Goal: Task Accomplishment & Management: Use online tool/utility

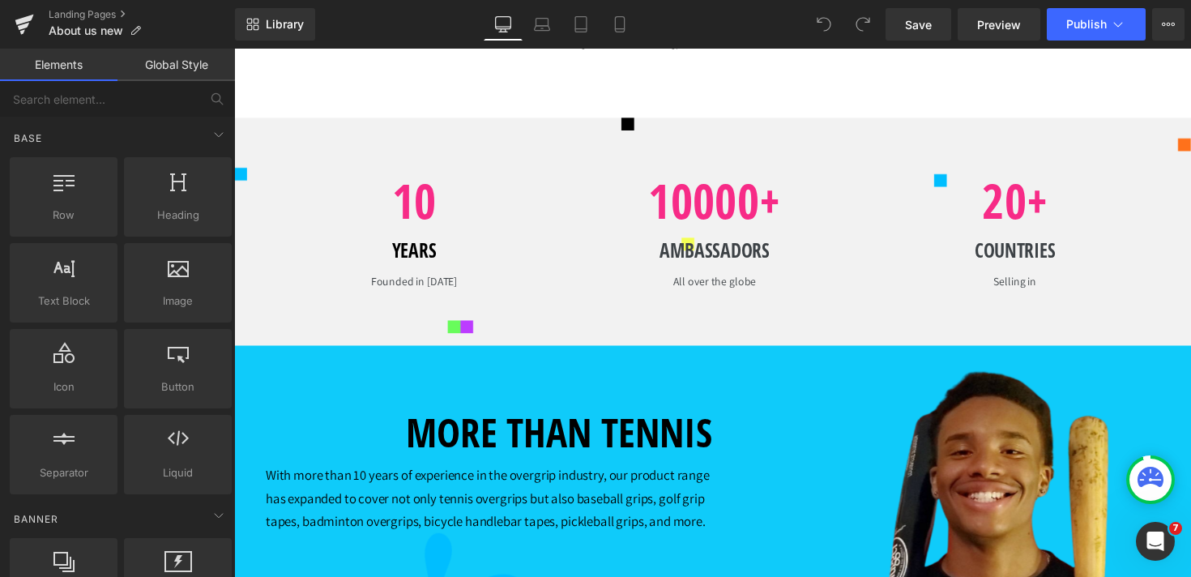
scroll to position [1795, 0]
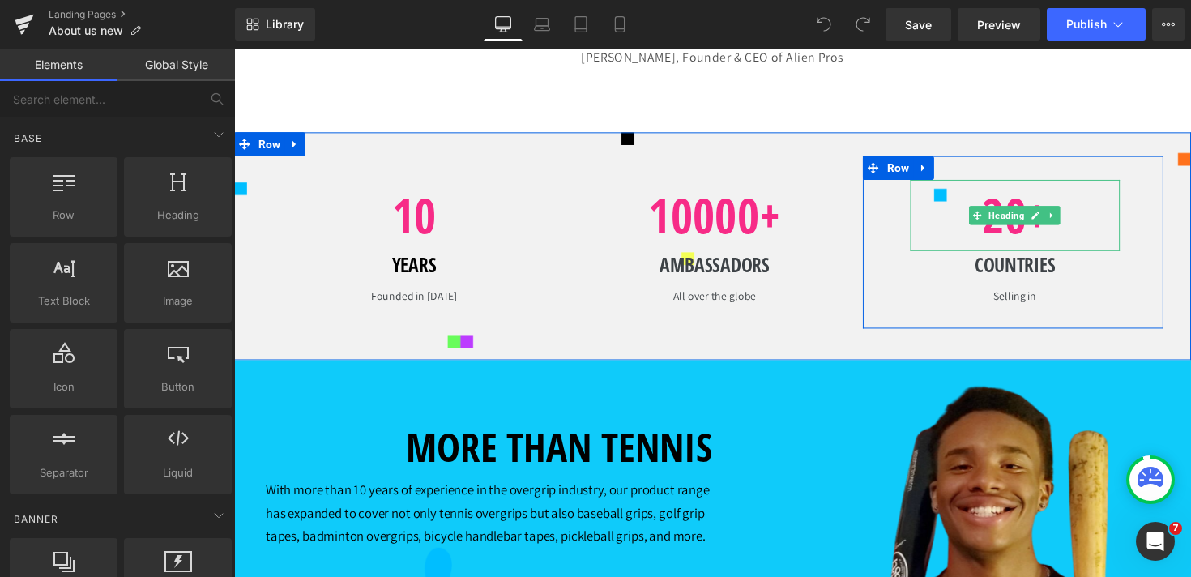
click at [996, 254] on div "20+ Heading" at bounding box center [1034, 219] width 215 height 73
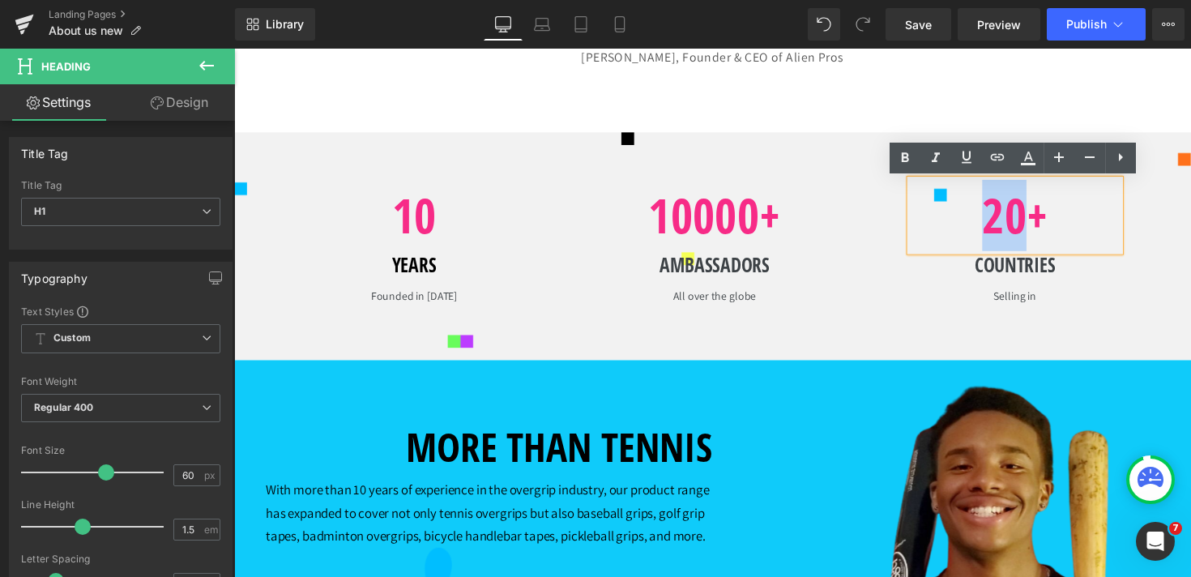
drag, startPoint x: 1004, startPoint y: 227, endPoint x: 1046, endPoint y: 226, distance: 42.1
click at [1046, 226] on h1 "20+" at bounding box center [1034, 219] width 215 height 73
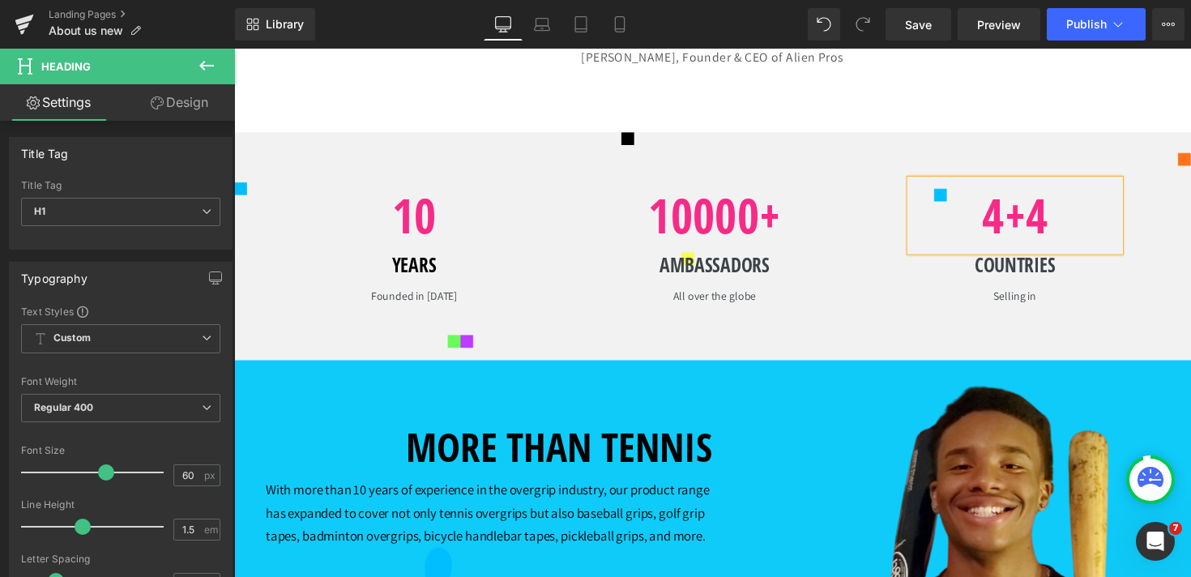
click at [1043, 229] on h1 "4+4" at bounding box center [1034, 219] width 215 height 73
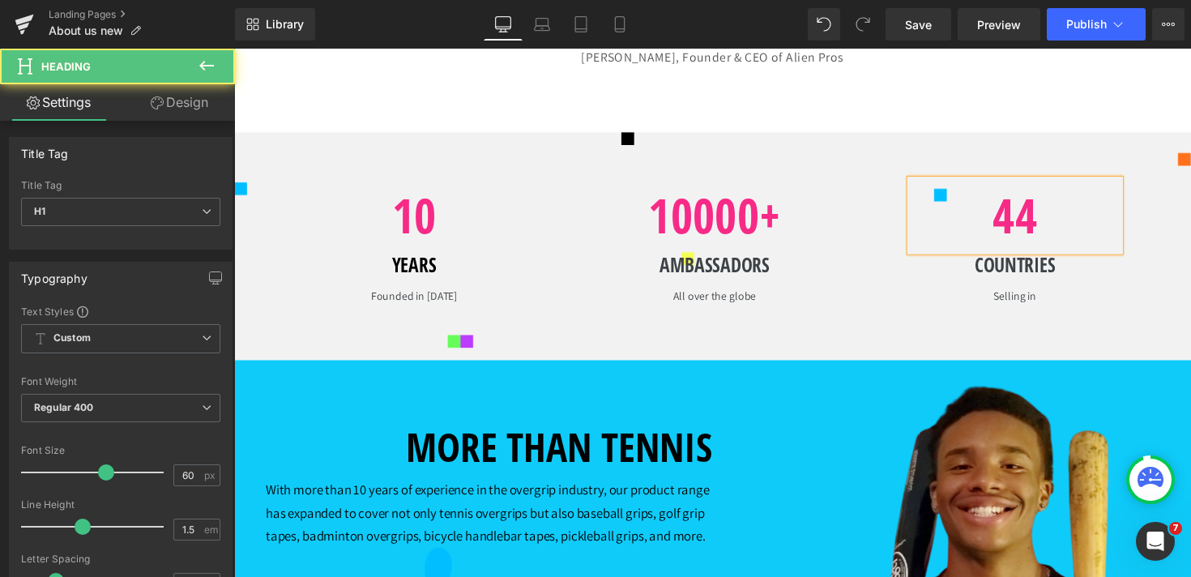
click at [1060, 225] on h1 "44" at bounding box center [1034, 219] width 215 height 73
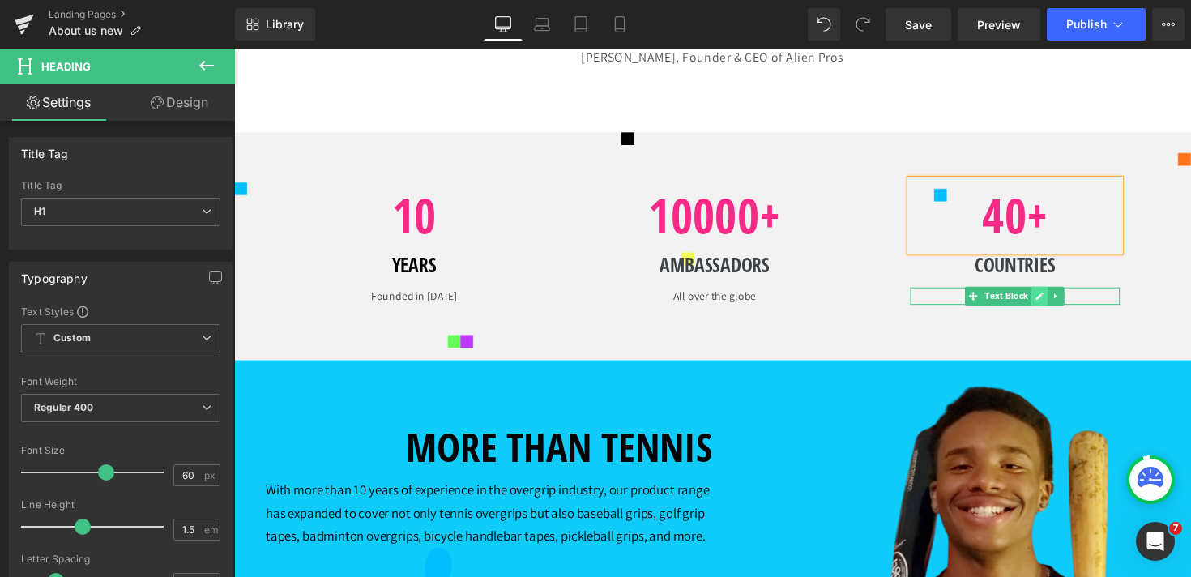
click at [1061, 299] on icon at bounding box center [1059, 302] width 9 height 10
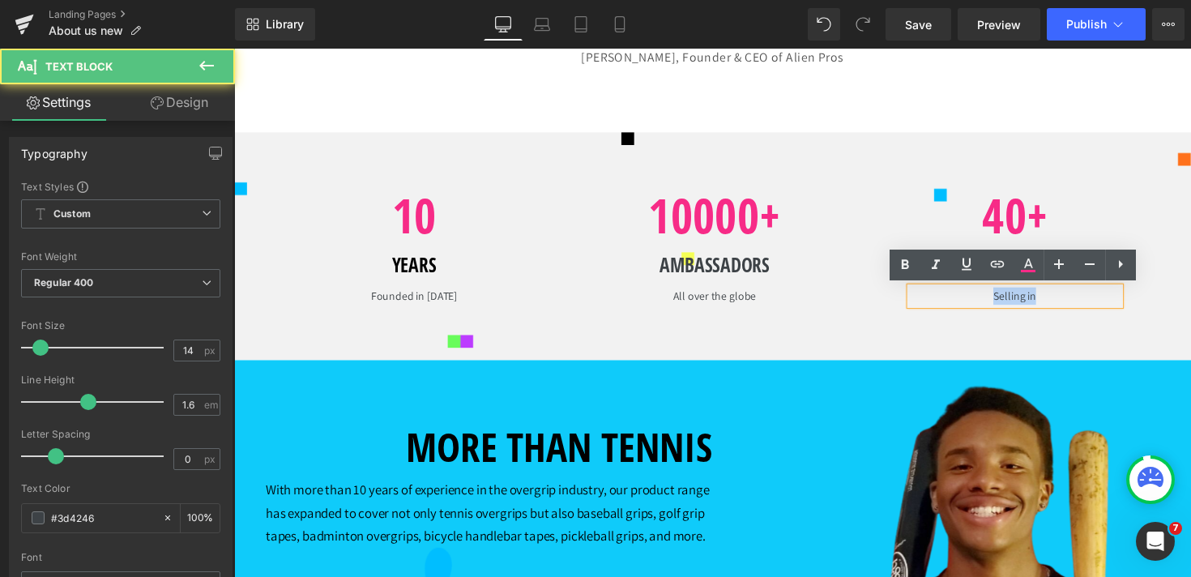
drag, startPoint x: 1062, startPoint y: 305, endPoint x: 955, endPoint y: 305, distance: 106.9
click at [955, 305] on p "Selling in" at bounding box center [1034, 302] width 215 height 18
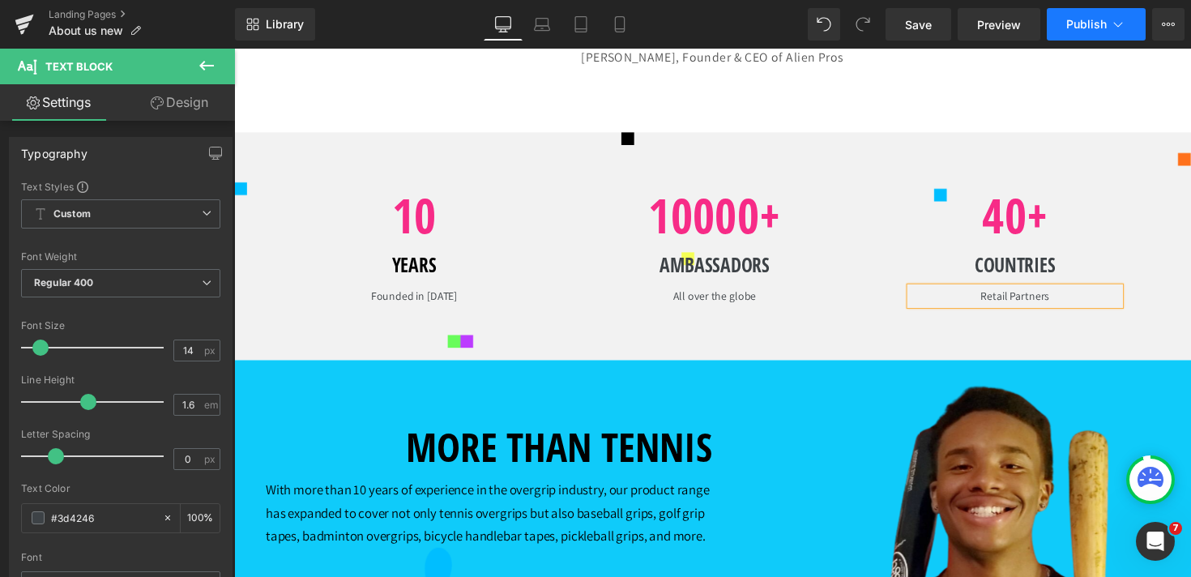
click at [1094, 21] on span "Publish" at bounding box center [1086, 24] width 41 height 13
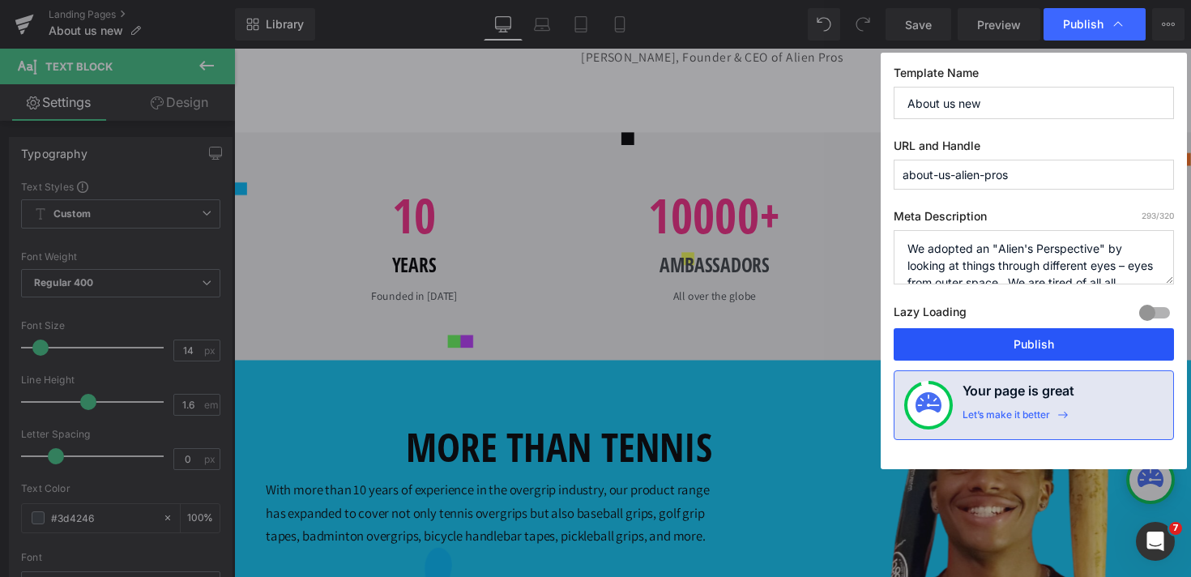
click at [1035, 344] on button "Publish" at bounding box center [1034, 344] width 280 height 32
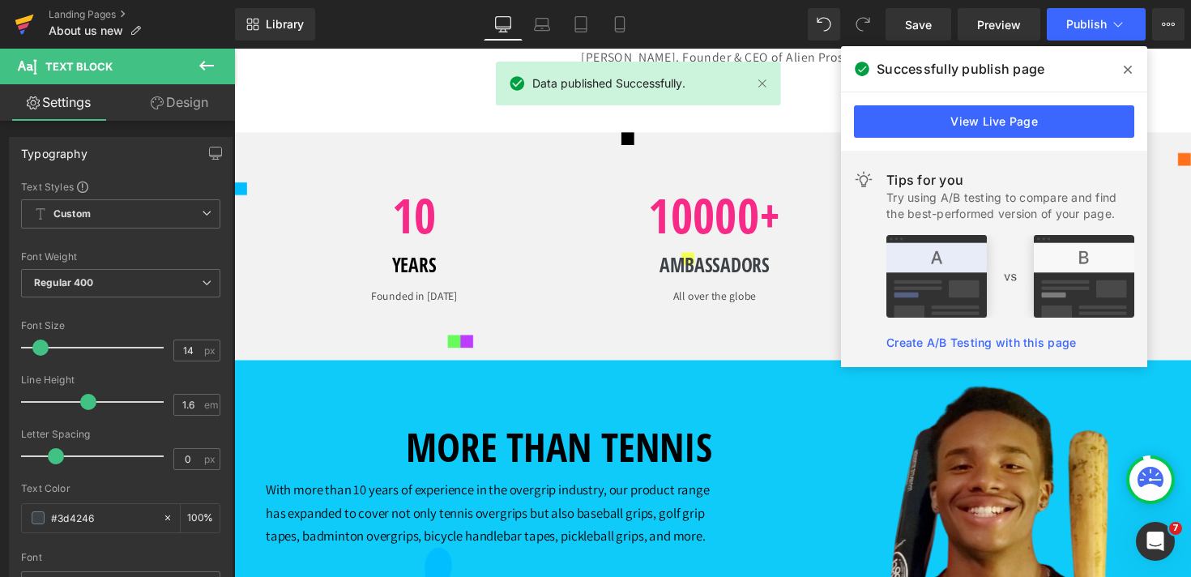
click at [19, 24] on icon at bounding box center [24, 24] width 19 height 41
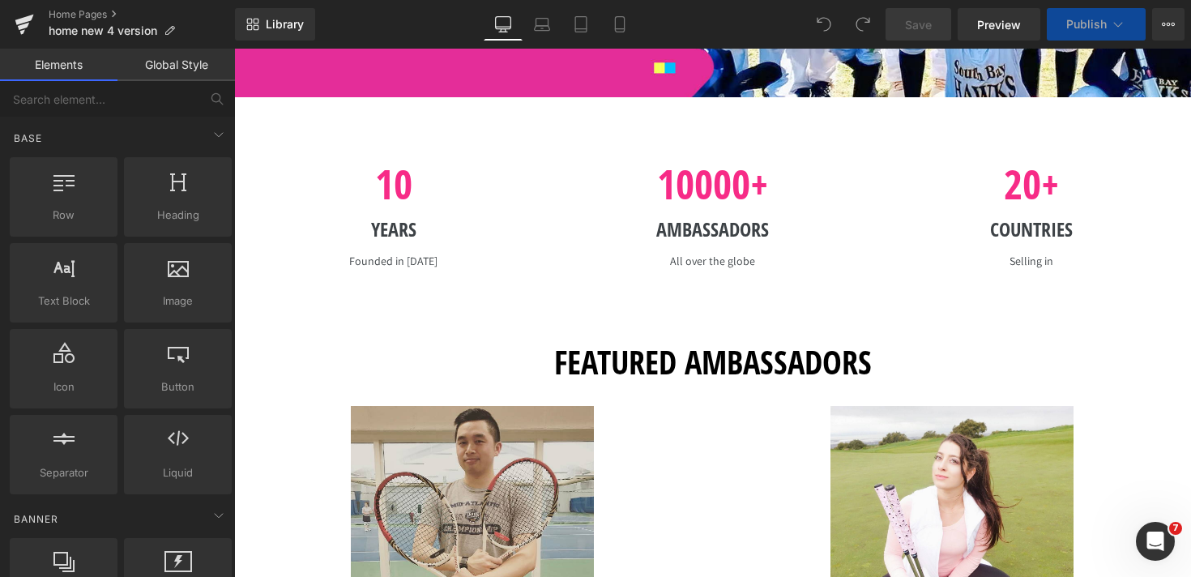
click at [1018, 185] on div "20+ Heading" at bounding box center [1031, 184] width 271 height 61
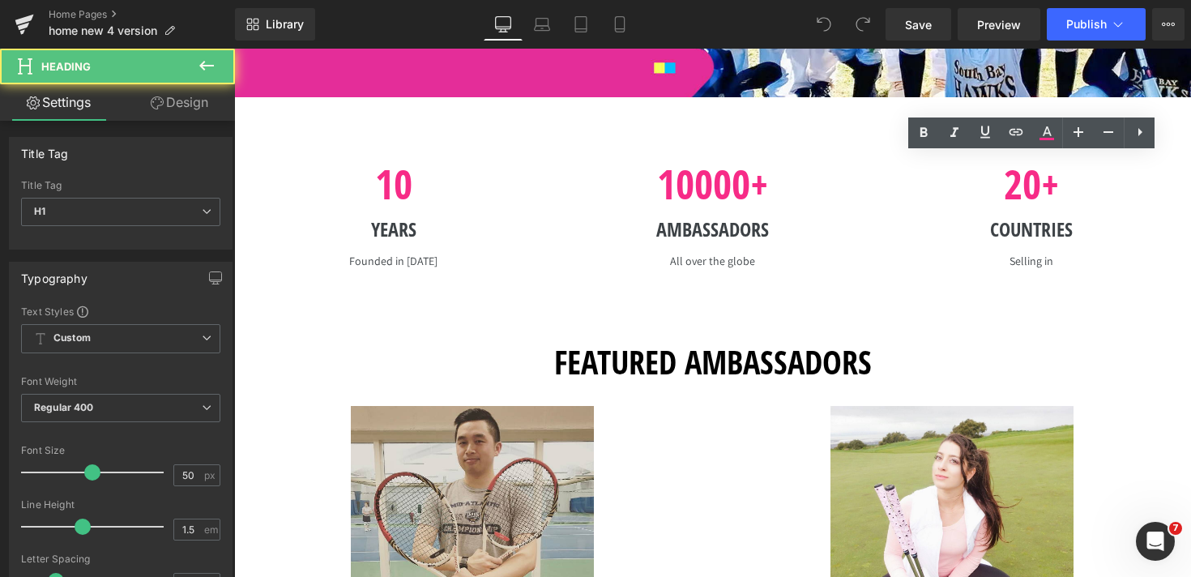
scroll to position [2350, 0]
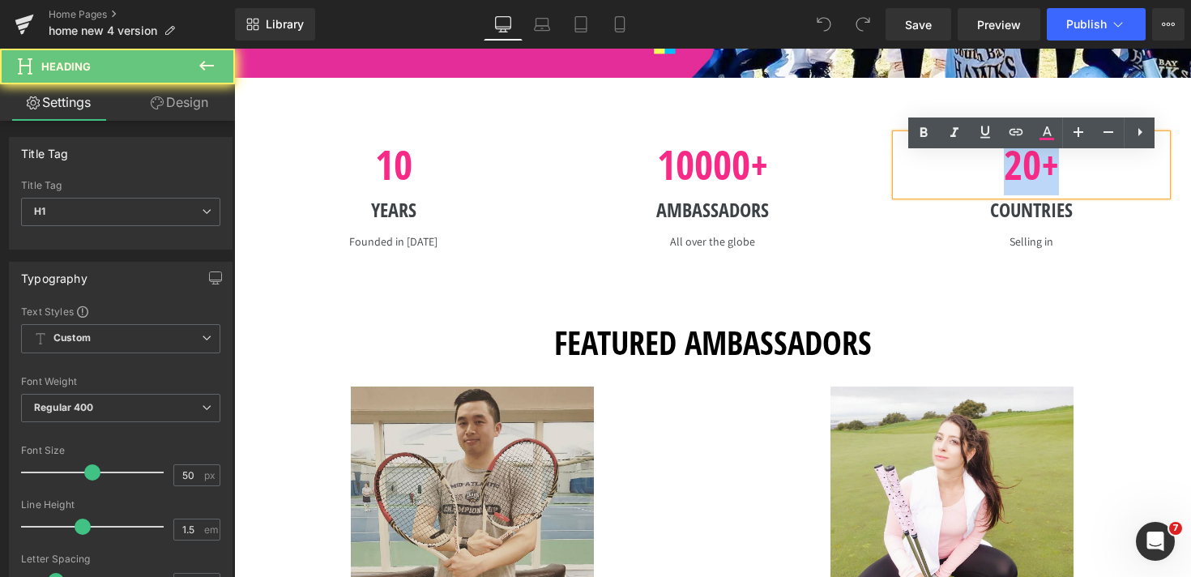
drag, startPoint x: 1010, startPoint y: 186, endPoint x: 1154, endPoint y: 186, distance: 143.4
click at [1154, 186] on h1 "20+" at bounding box center [1031, 164] width 271 height 61
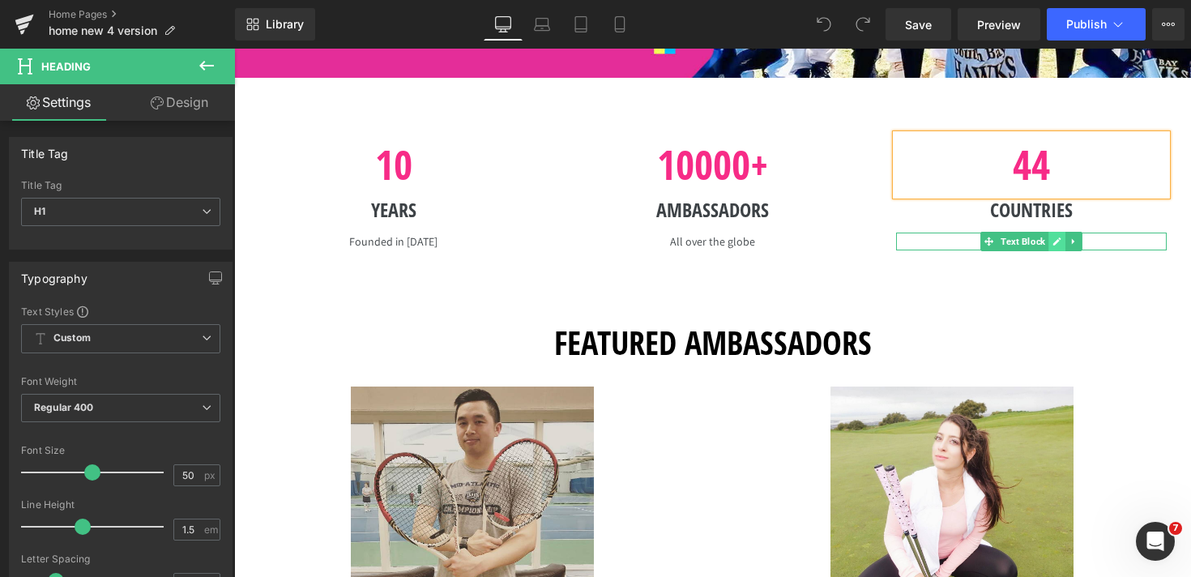
click at [1053, 251] on link at bounding box center [1056, 241] width 17 height 19
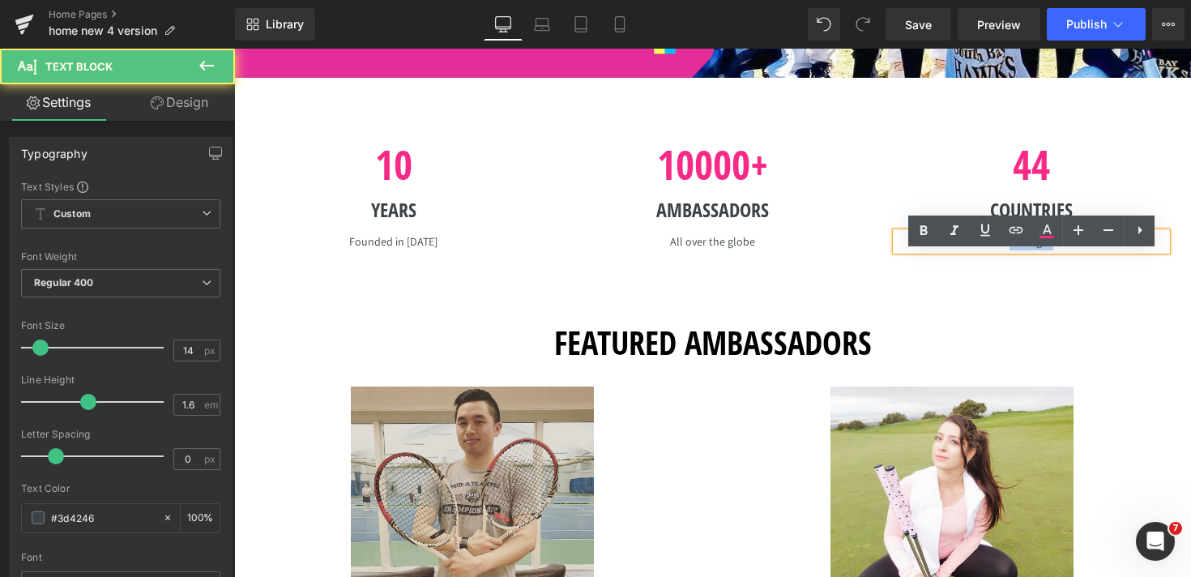
drag, startPoint x: 1056, startPoint y: 267, endPoint x: 962, endPoint y: 262, distance: 94.1
click at [962, 250] on p "Selling in" at bounding box center [1031, 242] width 271 height 18
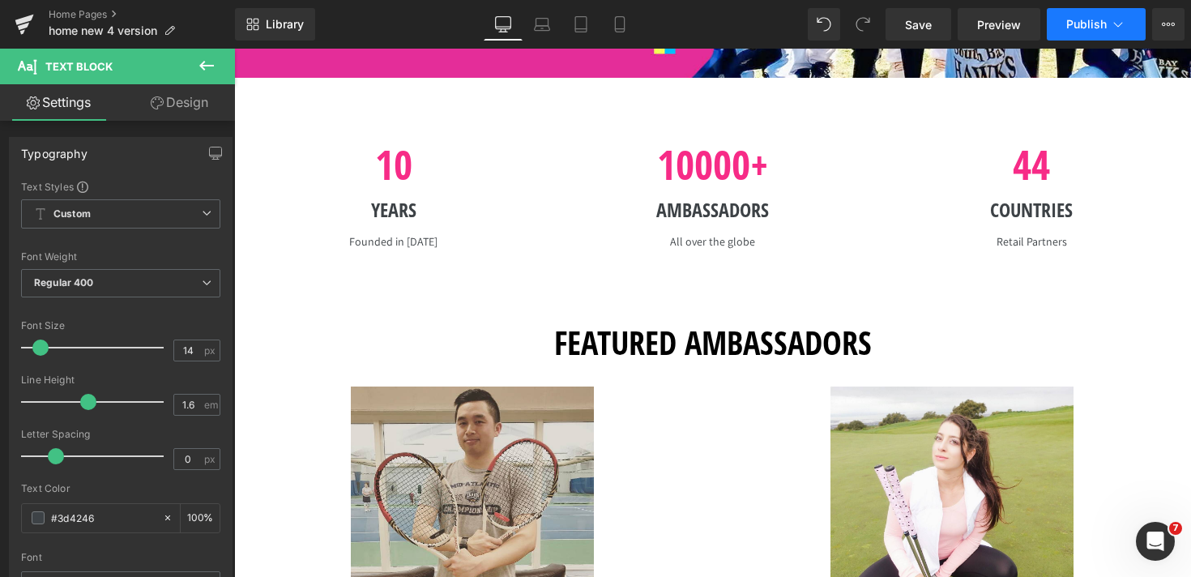
click at [1135, 21] on button "Publish" at bounding box center [1096, 24] width 99 height 32
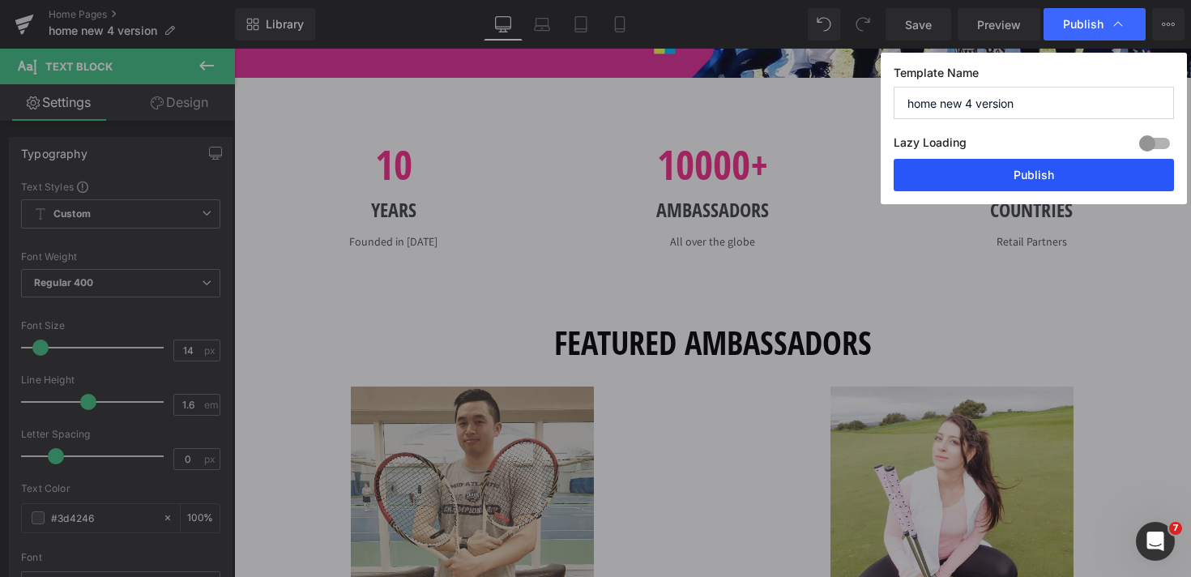
click at [1065, 188] on button "Publish" at bounding box center [1034, 175] width 280 height 32
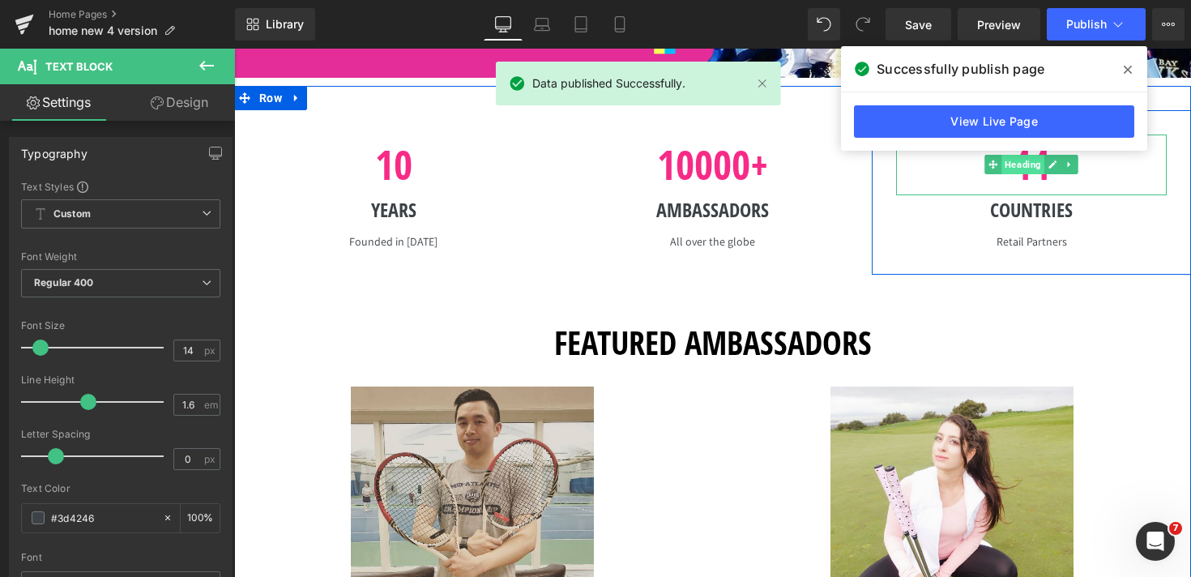
click at [1043, 174] on span "Heading" at bounding box center [1022, 164] width 43 height 19
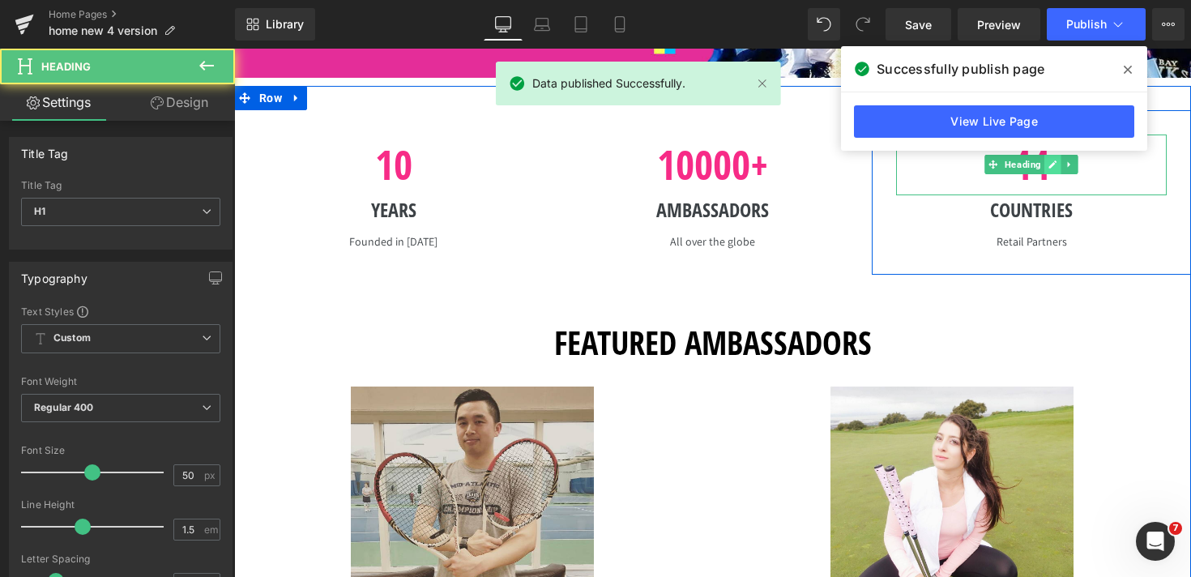
click at [1054, 169] on icon at bounding box center [1053, 164] width 8 height 8
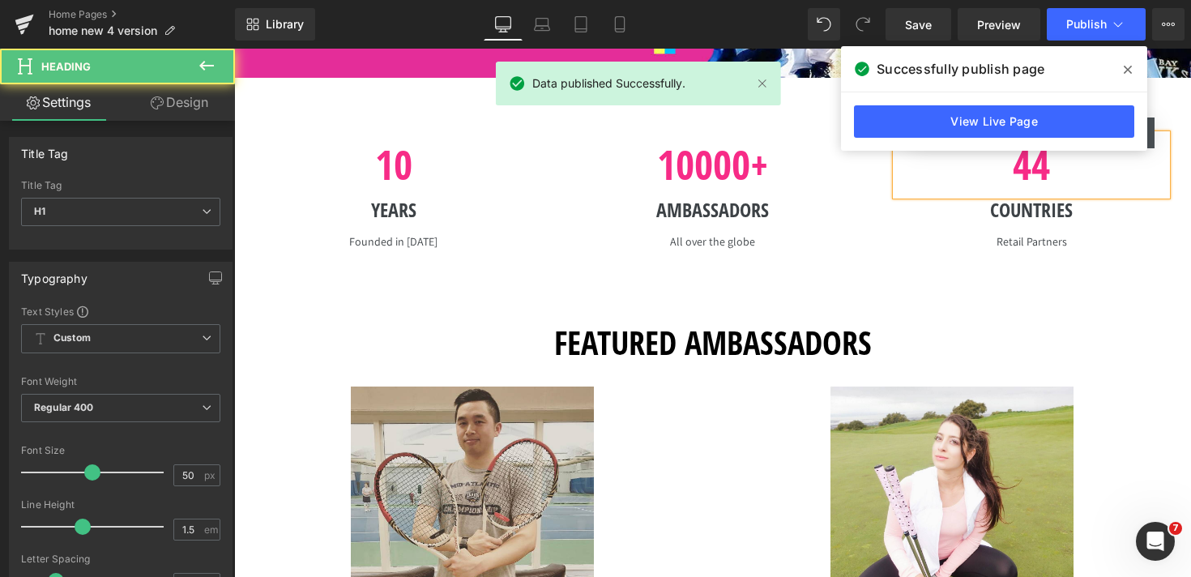
click at [1054, 190] on h1 "44" at bounding box center [1031, 164] width 271 height 61
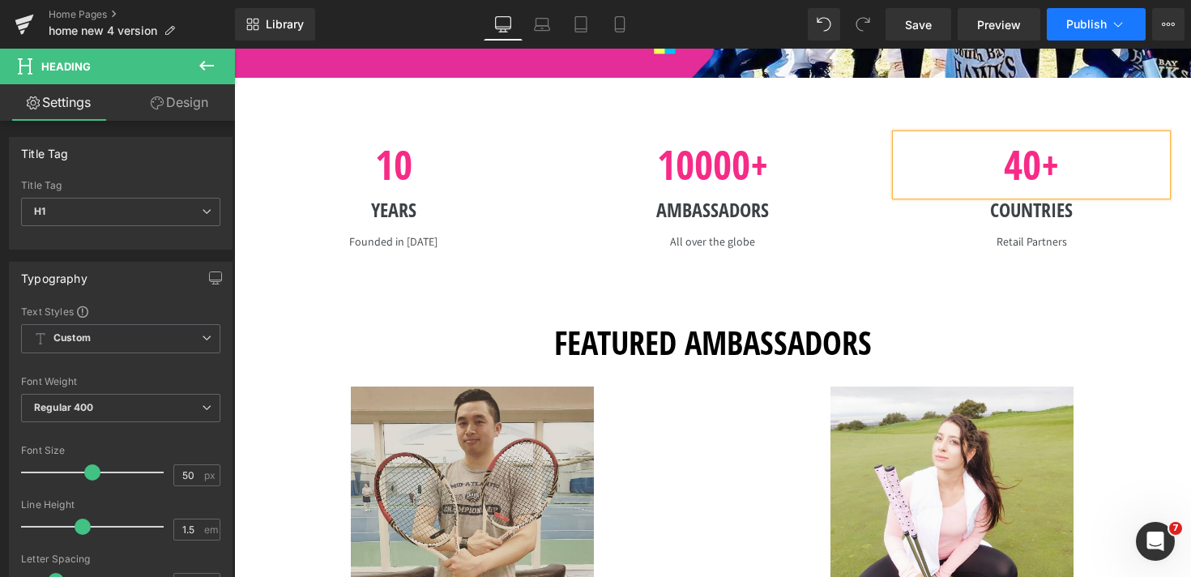
click at [1108, 23] on button "Publish" at bounding box center [1096, 24] width 99 height 32
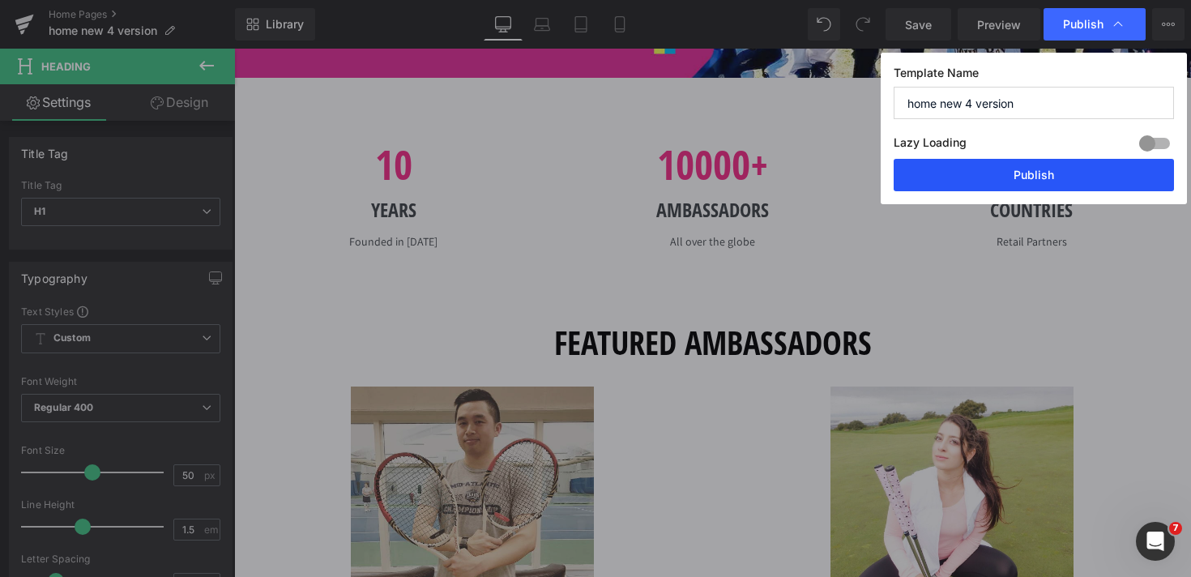
click at [1070, 175] on button "Publish" at bounding box center [1034, 175] width 280 height 32
